Goal: Navigation & Orientation: Find specific page/section

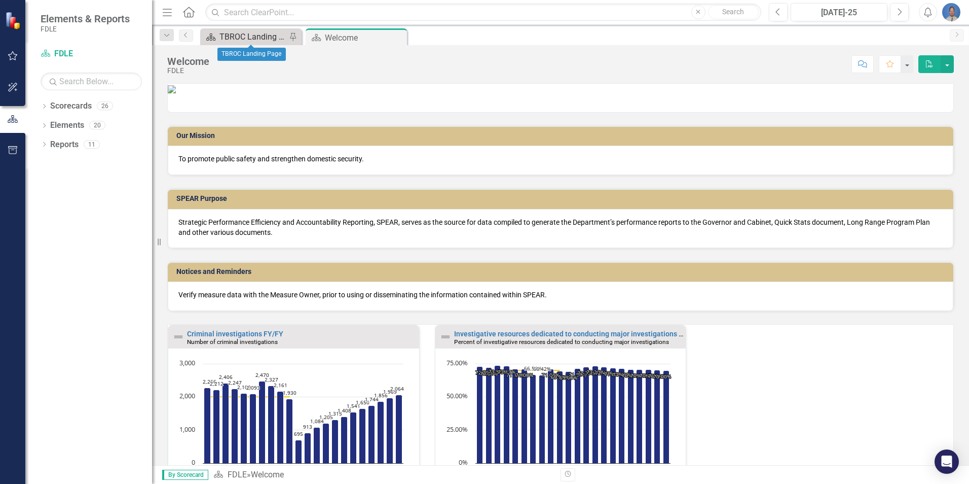
click at [249, 35] on div "TBROC Landing Page" at bounding box center [252, 36] width 67 height 13
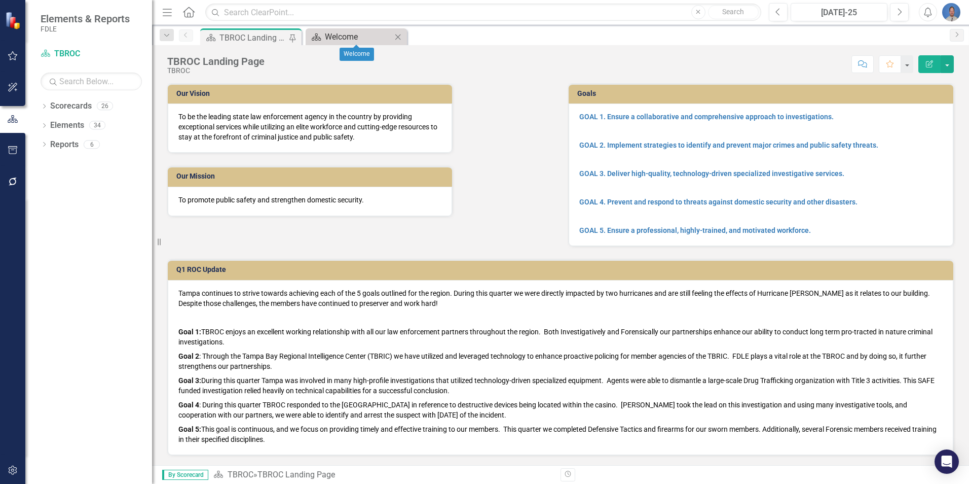
click at [342, 35] on div "Welcome" at bounding box center [358, 36] width 67 height 13
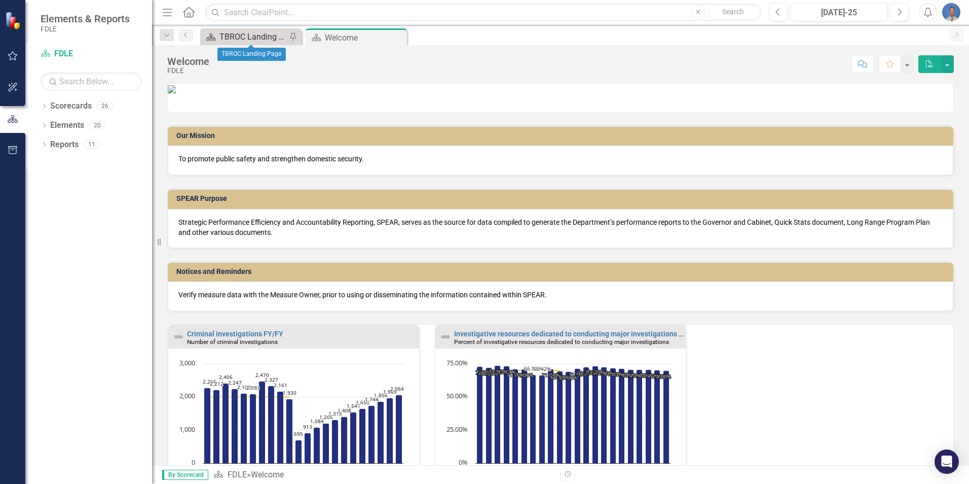
click at [239, 32] on div "TBROC Landing Page" at bounding box center [252, 36] width 67 height 13
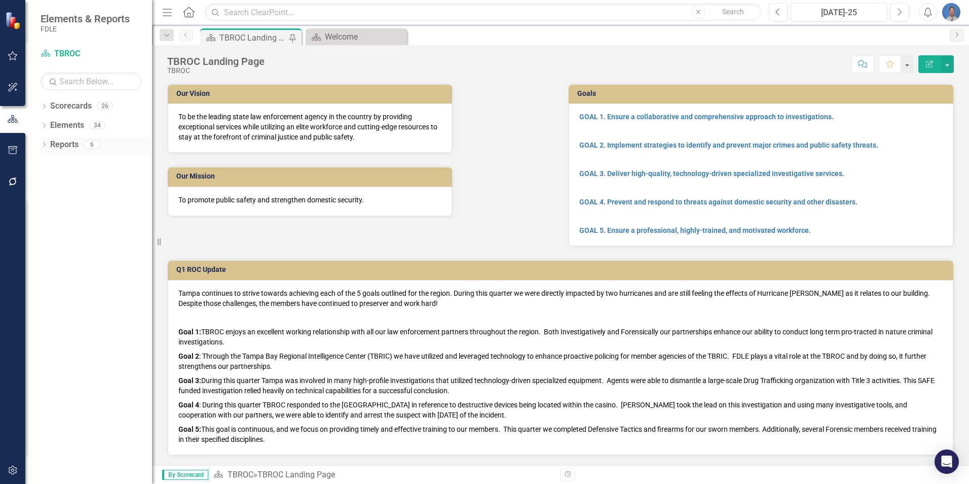
click at [62, 144] on link "Reports" at bounding box center [64, 145] width 28 height 12
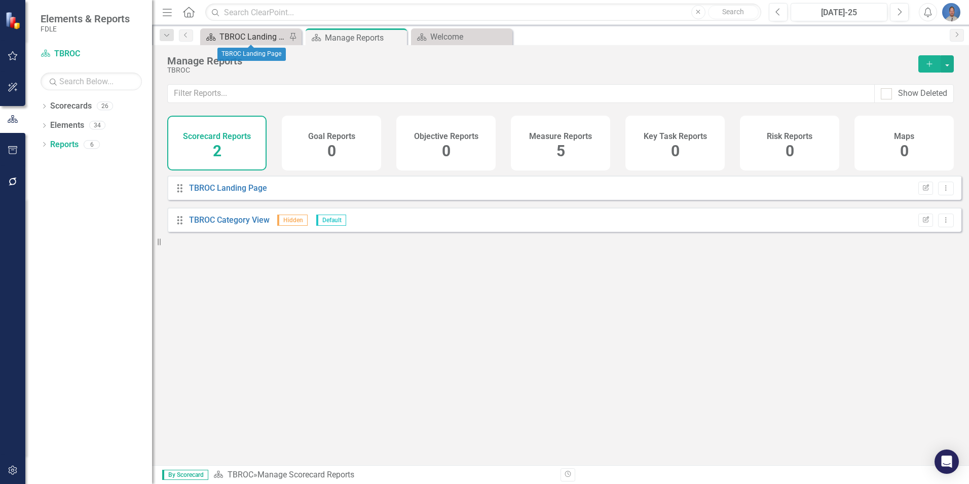
click at [246, 40] on div "TBROC Landing Page" at bounding box center [252, 36] width 67 height 13
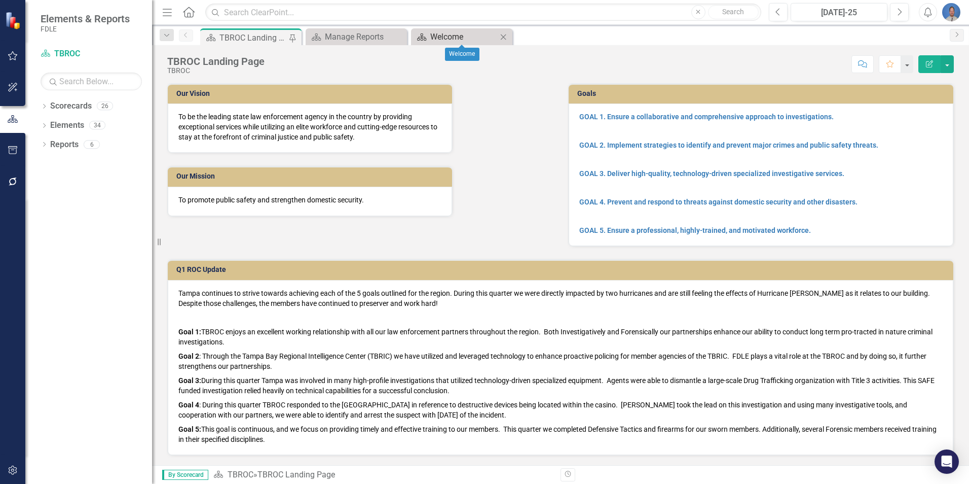
click at [449, 32] on div "Welcome" at bounding box center [463, 36] width 67 height 13
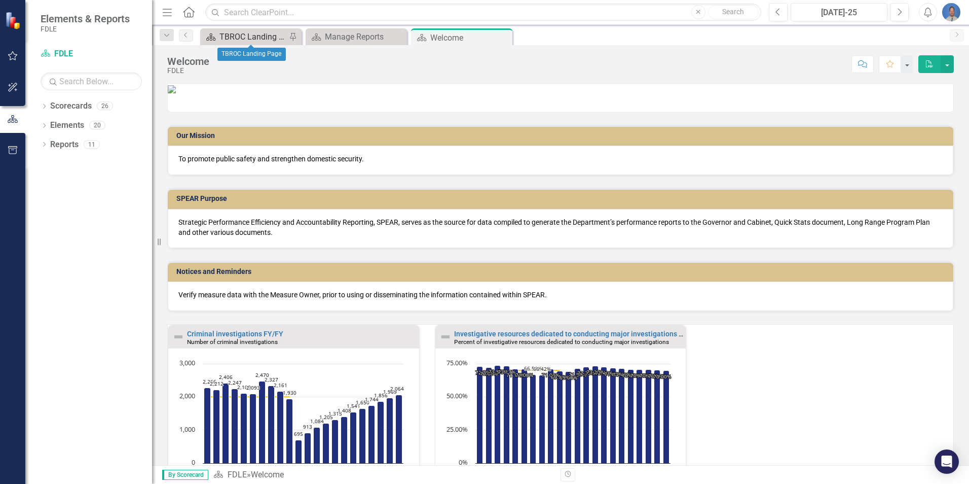
click at [252, 40] on div "TBROC Landing Page" at bounding box center [252, 36] width 67 height 13
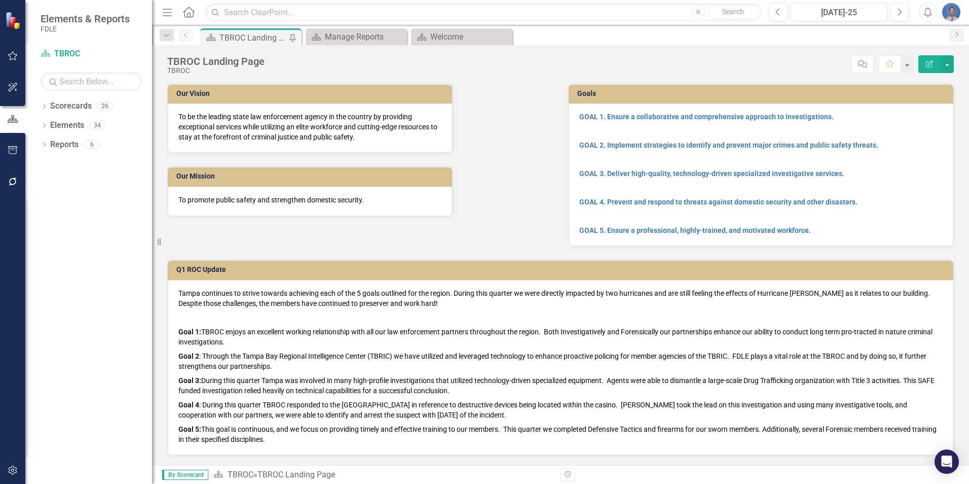
click at [950, 12] on img "button" at bounding box center [951, 12] width 18 height 18
click at [913, 126] on link "Logout Log Out" at bounding box center [920, 128] width 80 height 19
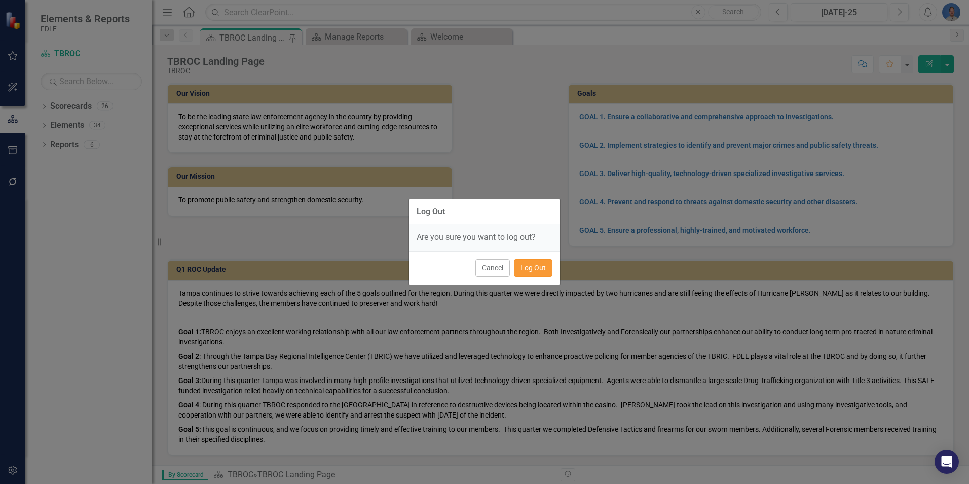
click at [529, 268] on button "Log Out" at bounding box center [533, 268] width 39 height 18
